Goal: Find specific page/section: Find specific page/section

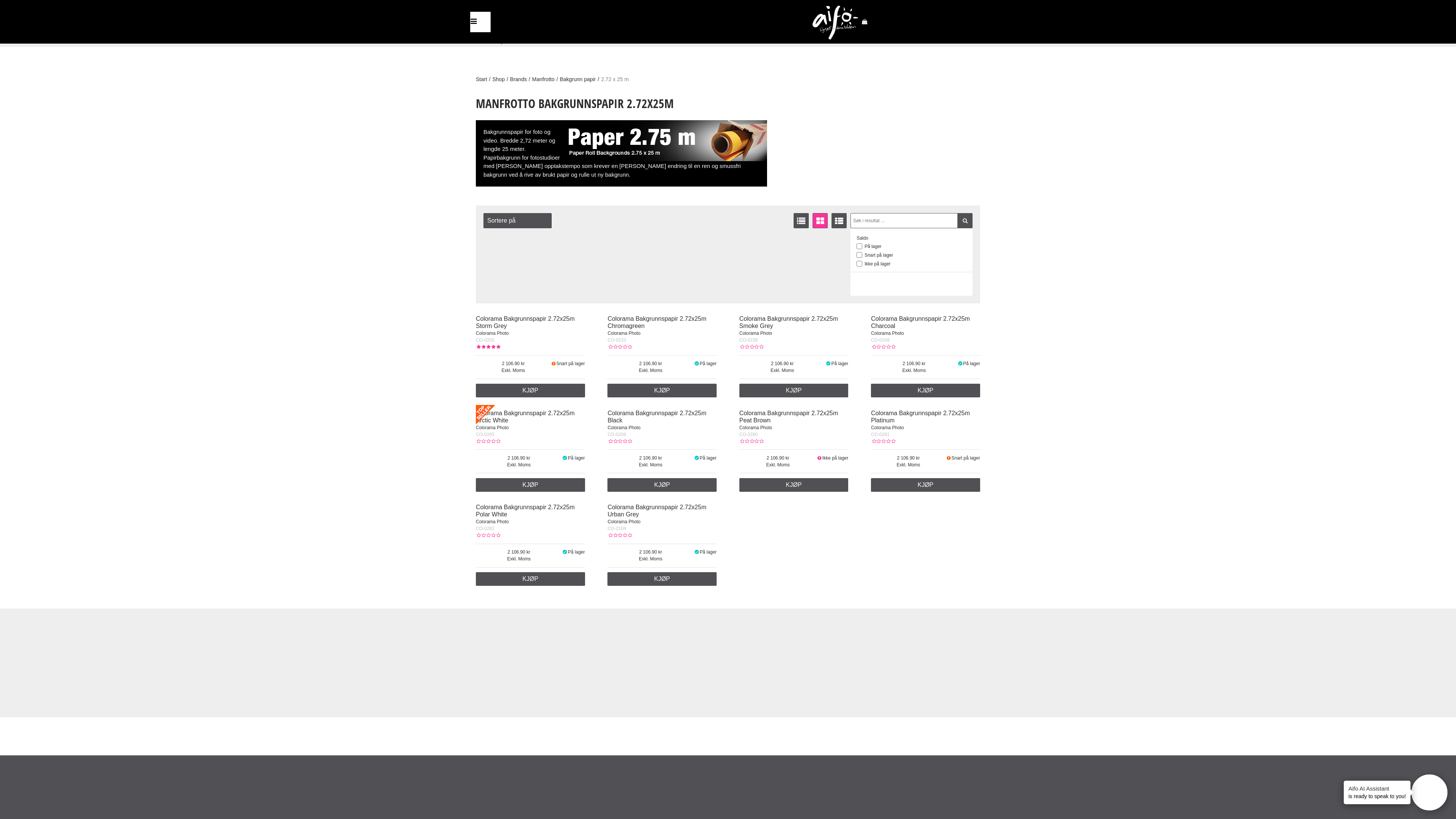
click at [0, 0] on link "Blitser" at bounding box center [0, 0] width 0 height 0
